Goal: Task Accomplishment & Management: Manage account settings

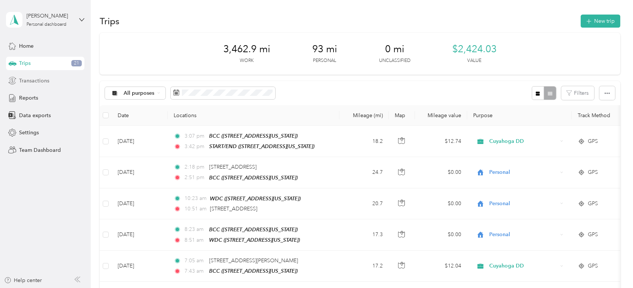
drag, startPoint x: 45, startPoint y: 69, endPoint x: 40, endPoint y: 81, distance: 12.6
click at [45, 69] on div "Trips 21" at bounding box center [45, 63] width 78 height 13
click at [39, 82] on span "Transactions" at bounding box center [34, 81] width 30 height 8
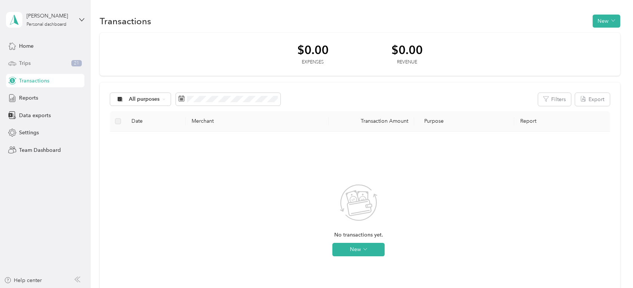
click at [35, 65] on div "Trips 21" at bounding box center [45, 63] width 78 height 13
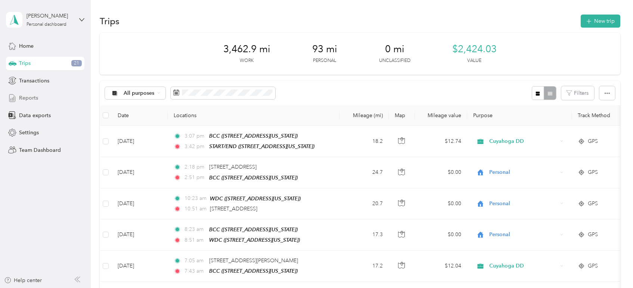
click at [26, 100] on span "Reports" at bounding box center [28, 98] width 19 height 8
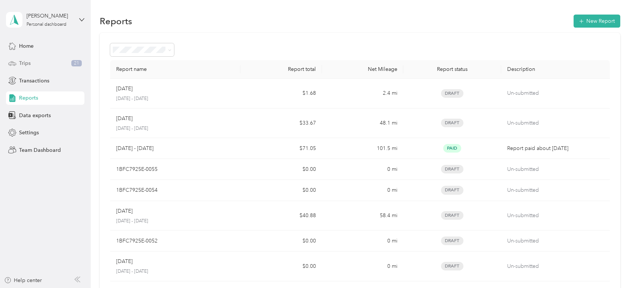
click at [26, 63] on span "Trips" at bounding box center [25, 63] width 12 height 8
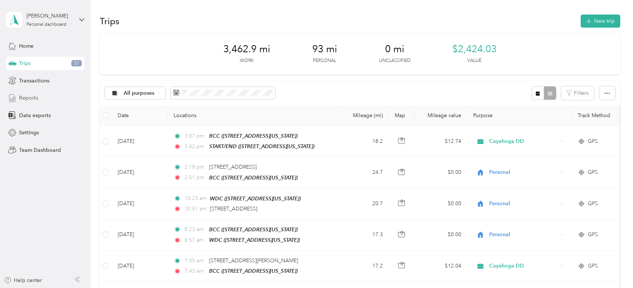
click at [24, 97] on span "Reports" at bounding box center [28, 98] width 19 height 8
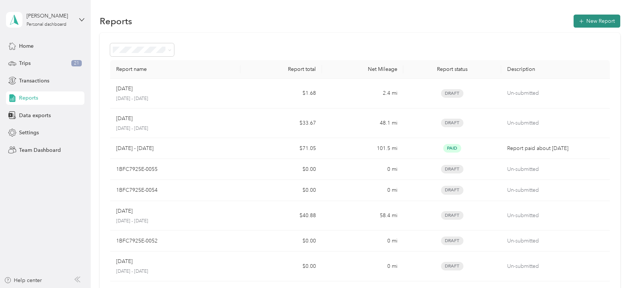
click at [589, 21] on button "New Report" at bounding box center [597, 21] width 47 height 13
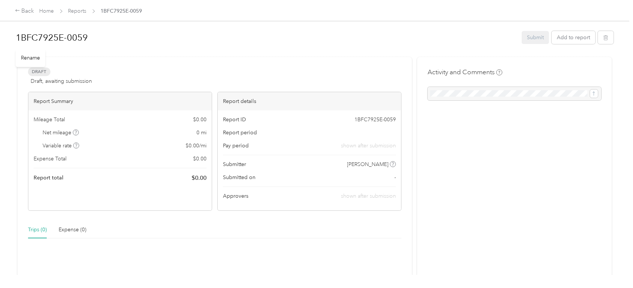
click at [89, 41] on h1 "1BFC7925E-0059" at bounding box center [266, 38] width 501 height 18
click at [0, 31] on html "Back Home Reports 1BFC7925E-0059 1BFC7925E-0059 Submit Add to report Draft Draf…" at bounding box center [314, 144] width 629 height 288
click at [187, 49] on div "[DATE] - [DATE] Submit Add to report" at bounding box center [315, 40] width 598 height 24
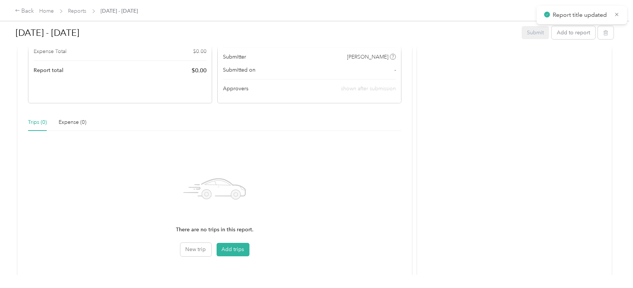
scroll to position [152, 0]
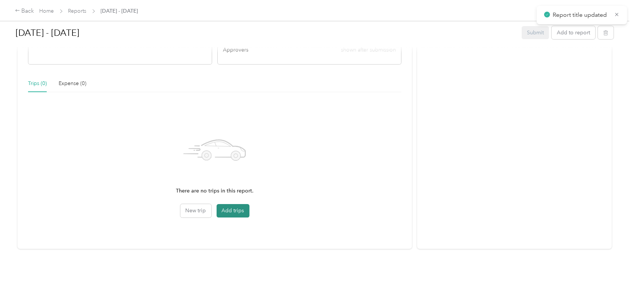
click at [225, 205] on button "Add trips" at bounding box center [233, 210] width 33 height 13
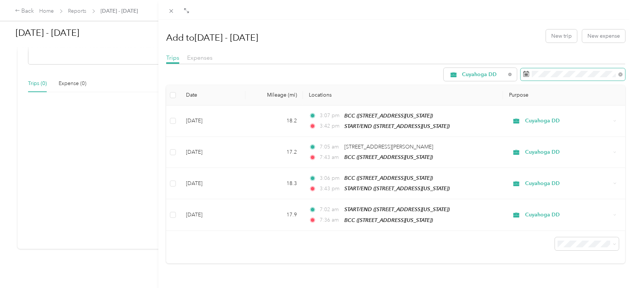
click at [527, 74] on rect at bounding box center [527, 74] width 1 height 1
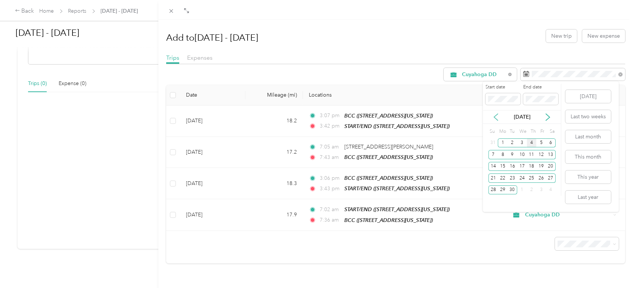
click at [494, 117] on icon at bounding box center [496, 117] width 4 height 7
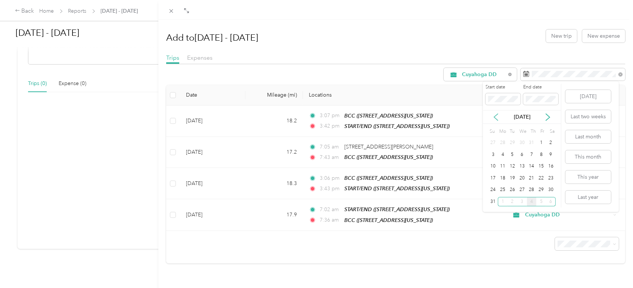
click at [496, 116] on icon at bounding box center [495, 117] width 7 height 7
click at [514, 145] on div "1" at bounding box center [513, 143] width 10 height 9
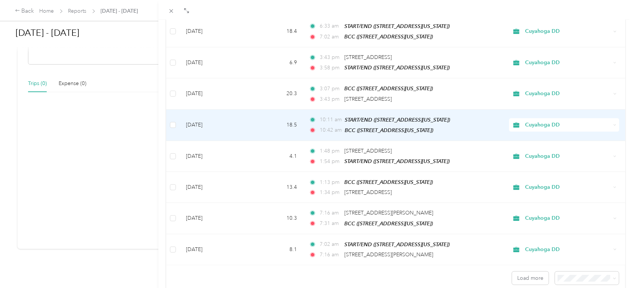
scroll to position [642, 0]
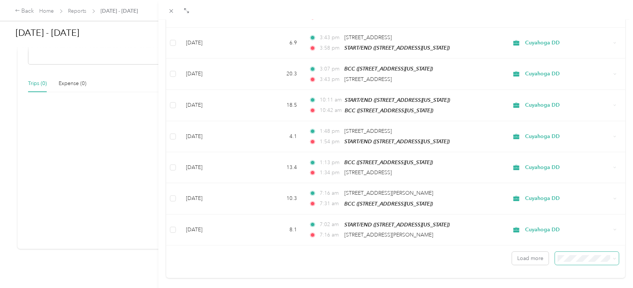
click at [579, 252] on span at bounding box center [586, 258] width 63 height 13
click at [568, 230] on span "100 per load" at bounding box center [569, 229] width 31 height 6
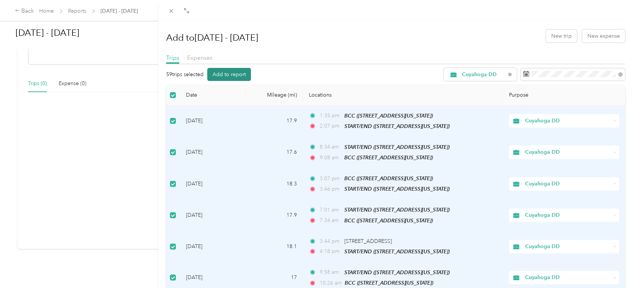
click at [228, 75] on button "Add to report" at bounding box center [229, 74] width 44 height 13
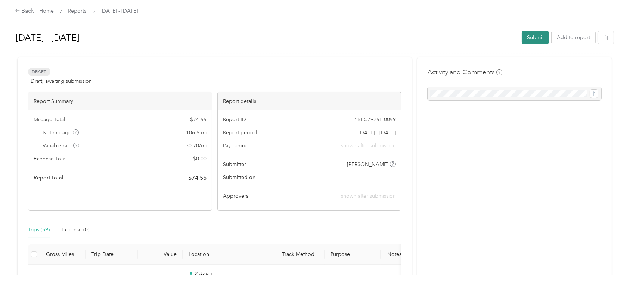
click at [529, 34] on button "Submit" at bounding box center [535, 37] width 27 height 13
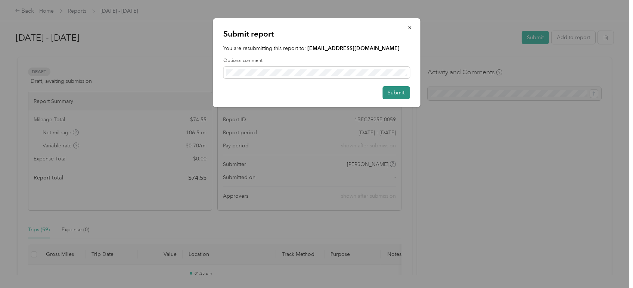
click at [396, 93] on button "Submit" at bounding box center [395, 92] width 27 height 13
